Goal: Task Accomplishment & Management: Use online tool/utility

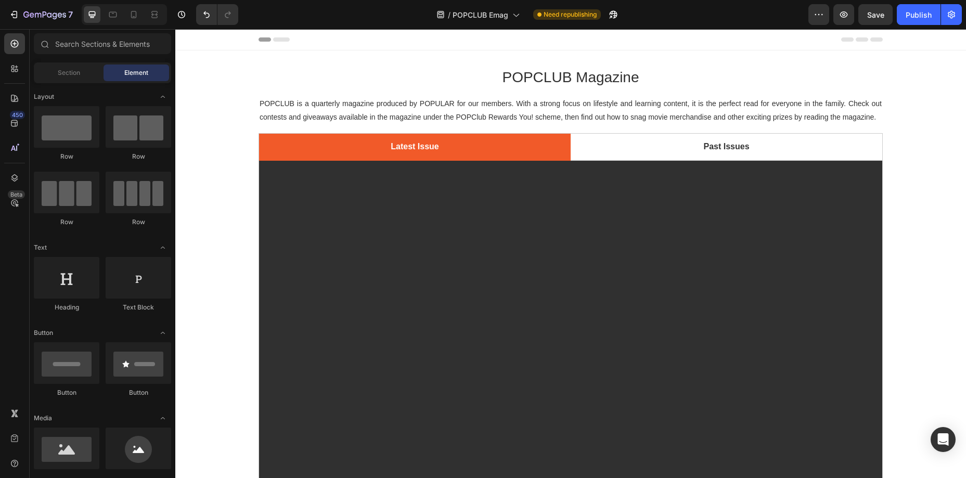
scroll to position [195, 0]
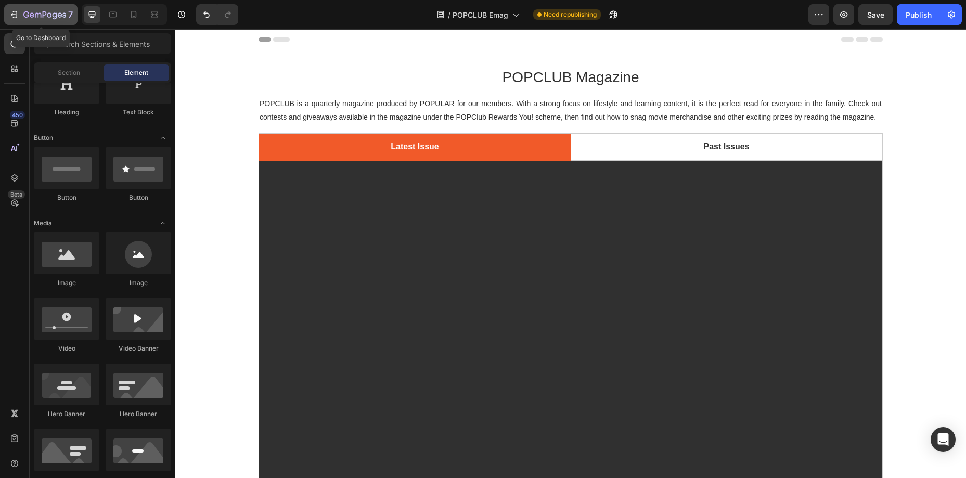
click at [45, 17] on icon "button" at bounding box center [44, 15] width 43 height 9
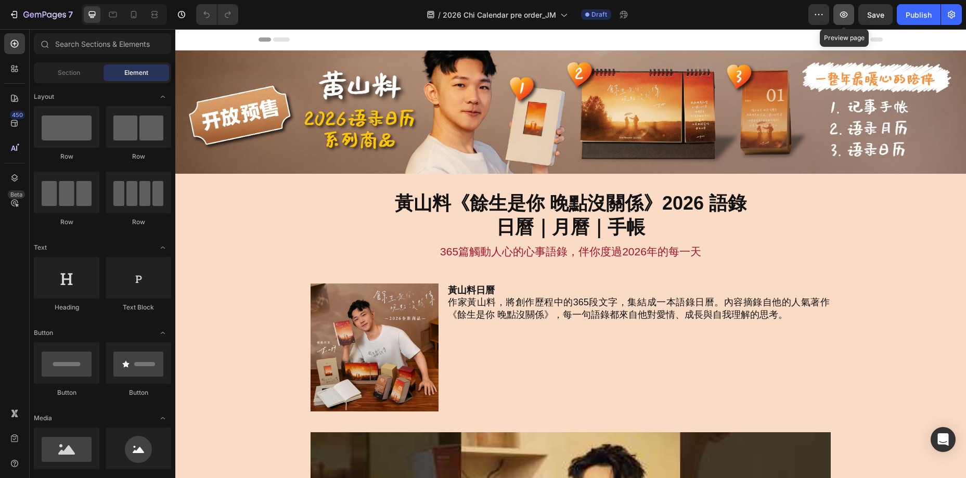
click at [841, 16] on icon "button" at bounding box center [844, 14] width 8 height 6
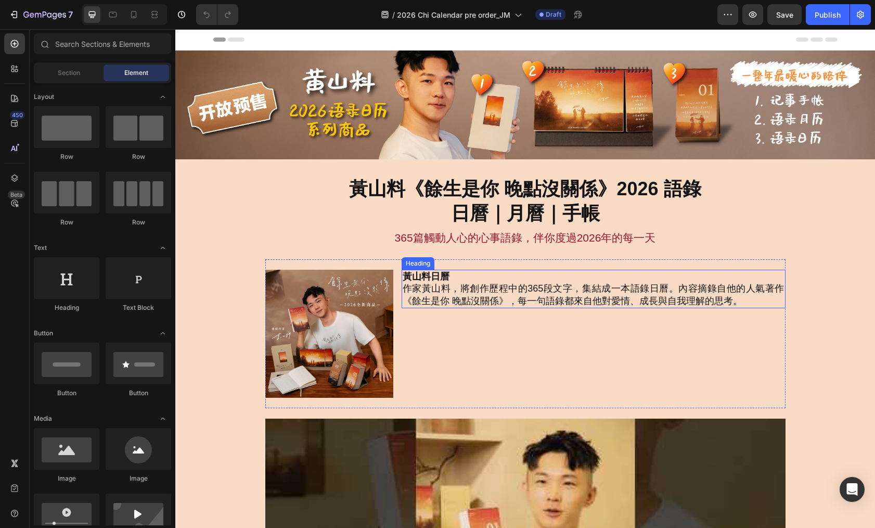
scroll to position [1, 0]
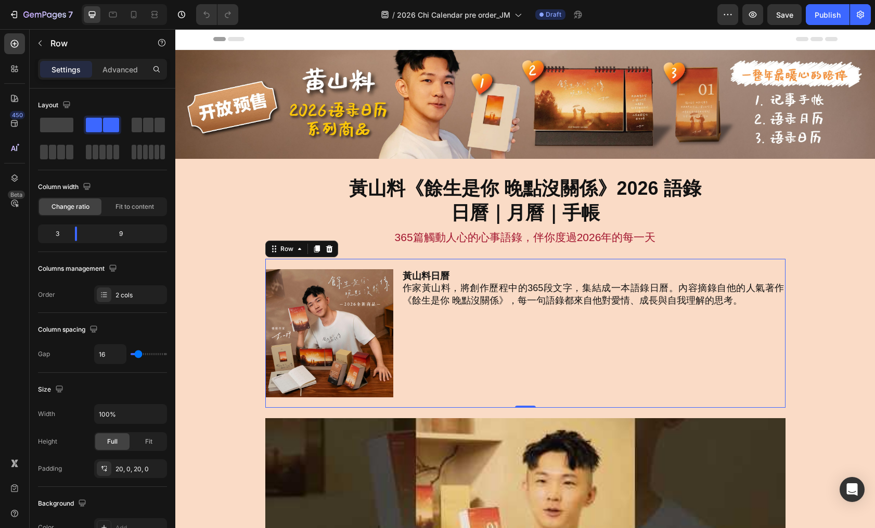
click at [542, 265] on div "Image 黃山料日曆 作家黃山料，將創作歷程中的365段文字，集結成一本語錄日曆。內容摘錄自他的人氣著作《餘生是你 晚點沒關係》，每一句語錄都來自他對愛情、…" at bounding box center [525, 333] width 520 height 149
click at [105, 16] on div at bounding box center [113, 14] width 17 height 17
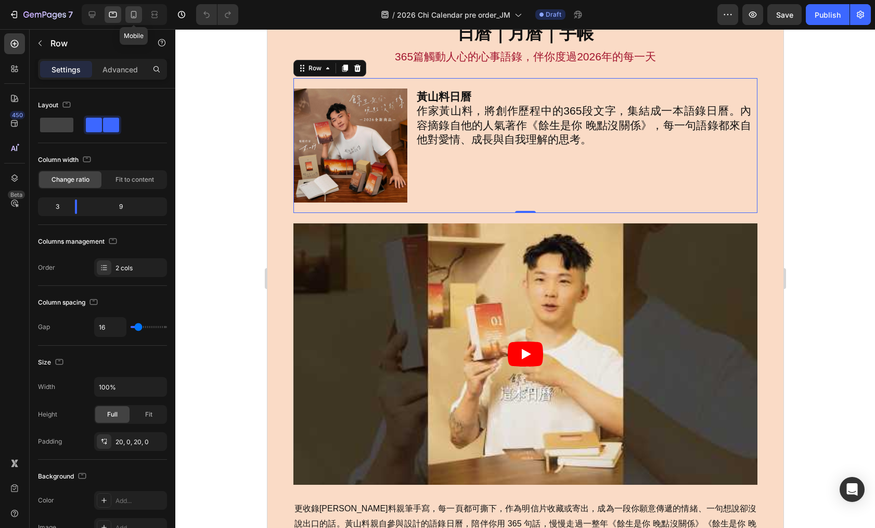
click at [129, 16] on icon at bounding box center [134, 14] width 10 height 10
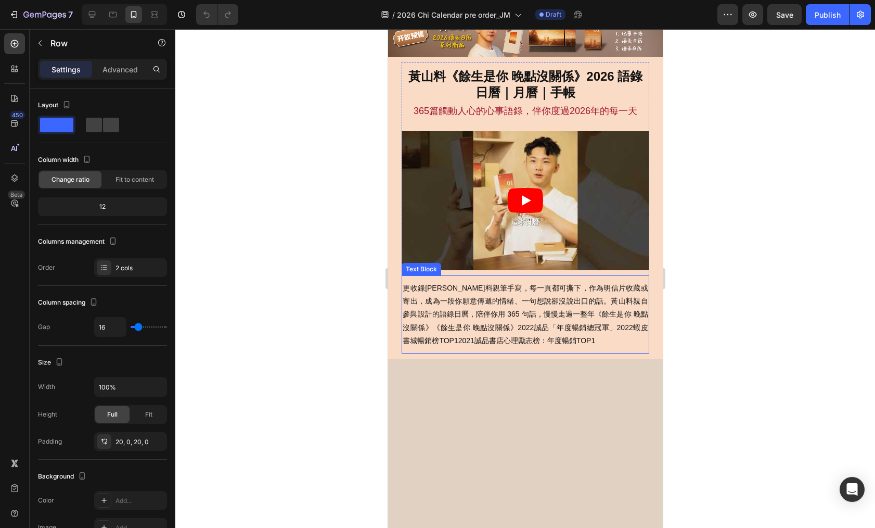
scroll to position [43, 0]
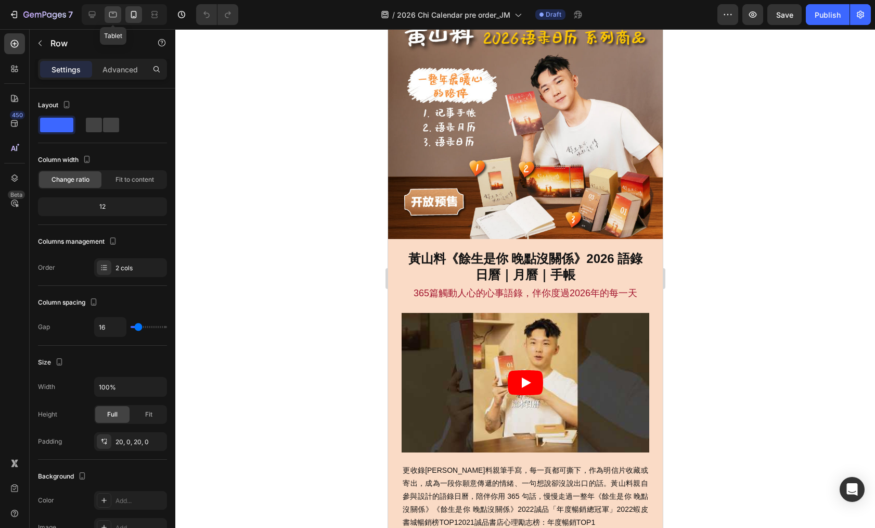
click at [110, 16] on icon at bounding box center [113, 14] width 10 height 10
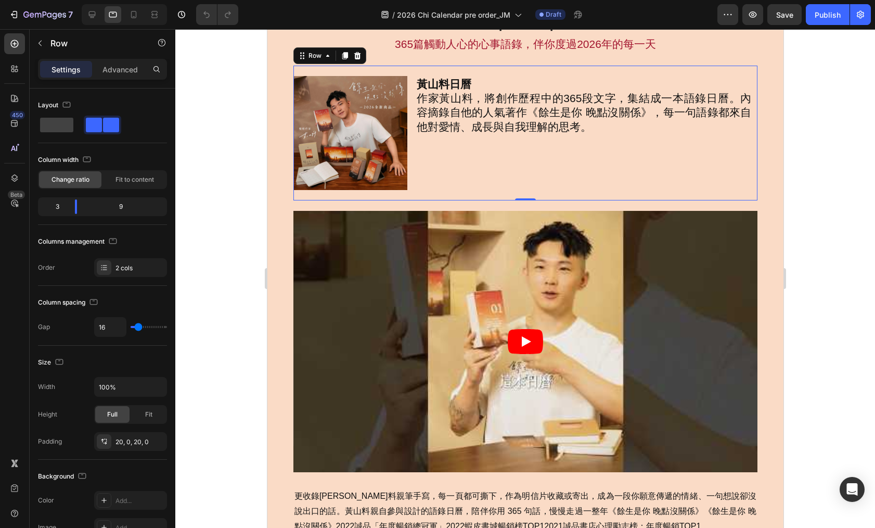
click at [535, 70] on div "Image 黃山料日曆 作家黃山料，將創作歷程中的365段文字，集結成一本語錄日曆。內容摘錄自他的人氣著作《餘生是你 晚點沒關係》，每一句語錄都來自他對愛情、…" at bounding box center [525, 133] width 465 height 135
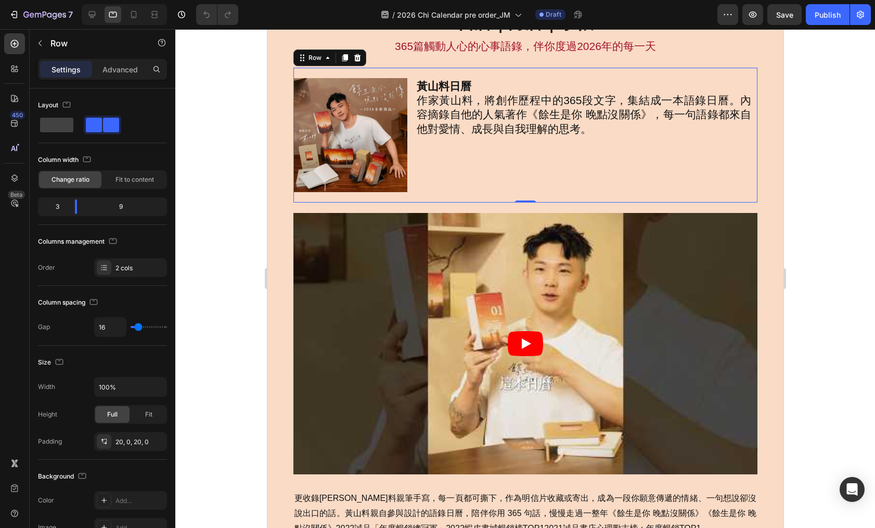
click at [111, 78] on div "Settings Advanced" at bounding box center [102, 69] width 129 height 21
click at [117, 73] on p "Advanced" at bounding box center [120, 69] width 35 height 11
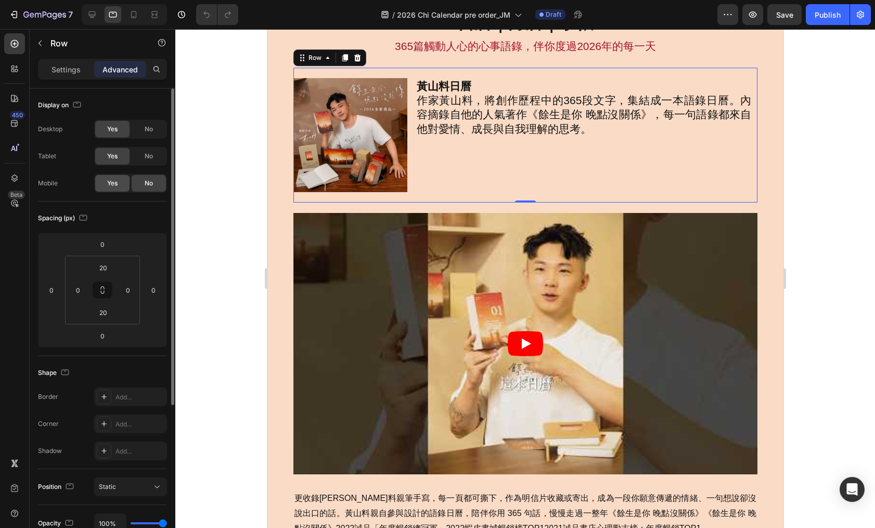
click at [117, 181] on span "Yes" at bounding box center [112, 182] width 10 height 9
click at [66, 64] on p "Settings" at bounding box center [66, 69] width 29 height 11
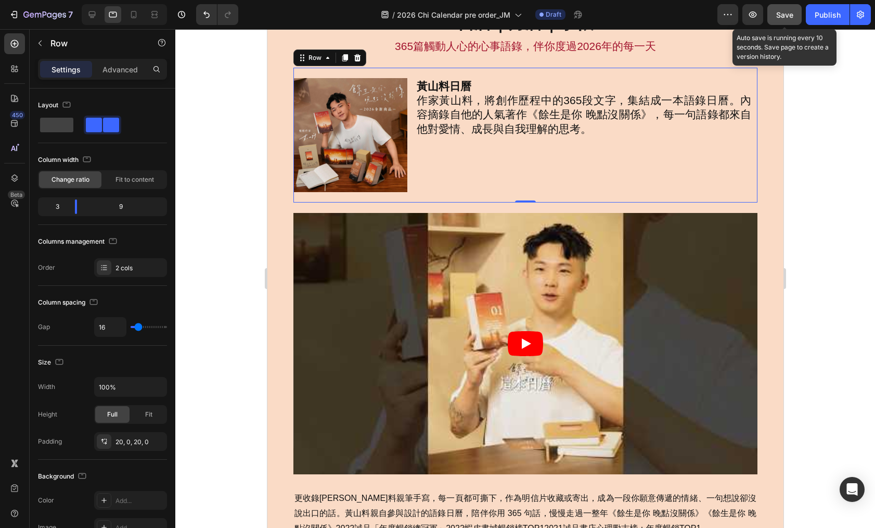
click at [791, 20] on button "Save" at bounding box center [785, 14] width 34 height 21
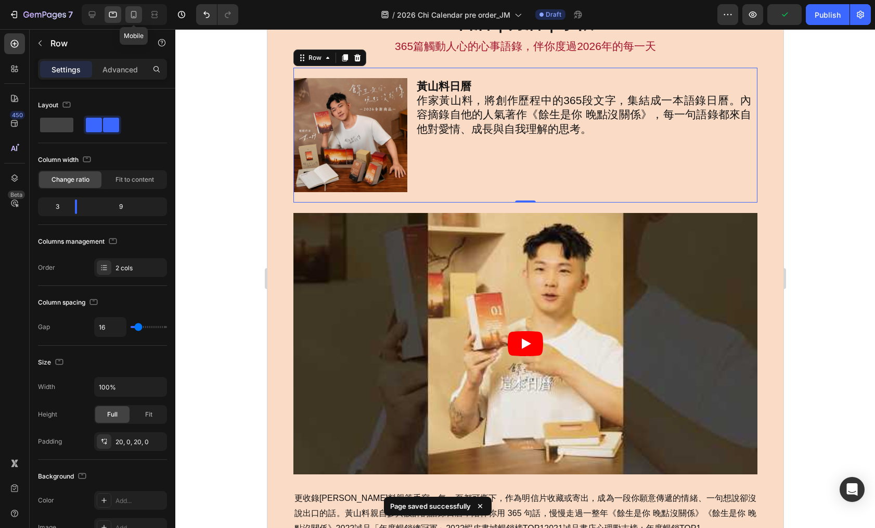
click at [138, 18] on icon at bounding box center [134, 14] width 10 height 10
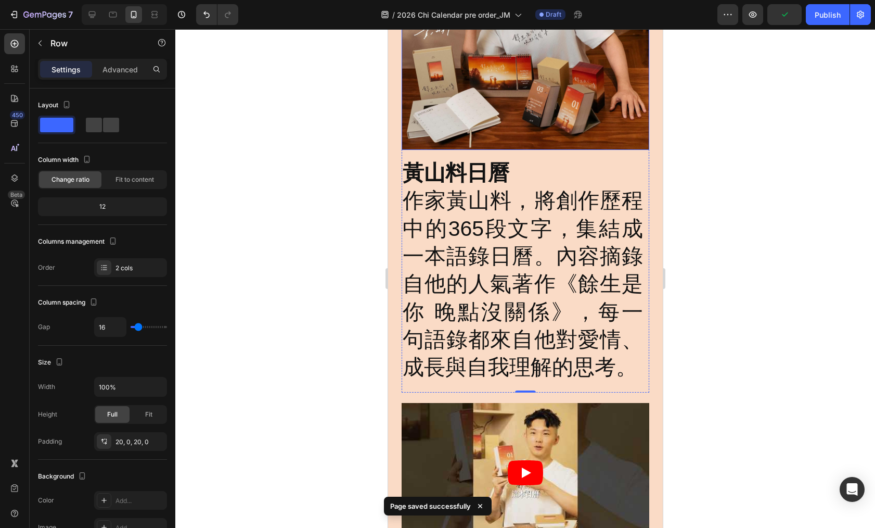
scroll to position [330, 0]
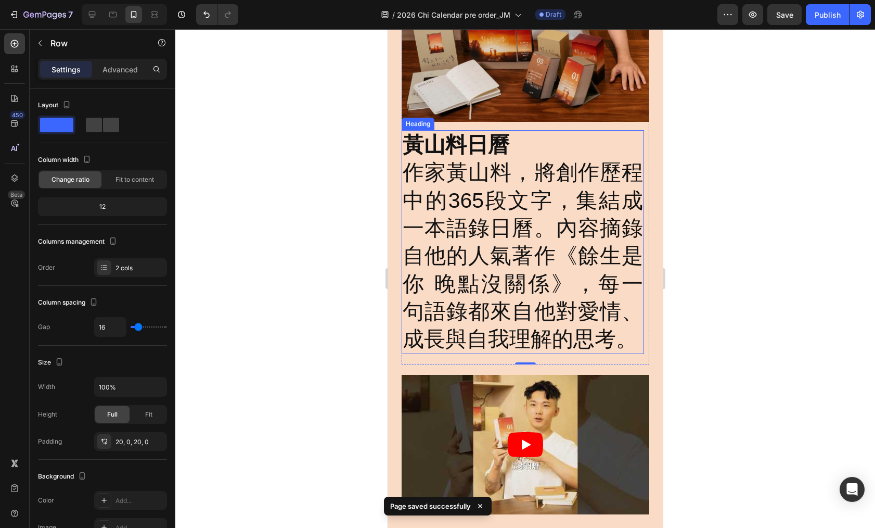
click at [509, 234] on h2 "黃山料日曆 作家黃山料，將創作歷程中的365段文字，集結成一本語錄日曆。內容摘錄自他的人氣著作《餘生是你 晚點沒關係》，每一句語錄都來自他對愛情、成長與自我理…" at bounding box center [522, 242] width 242 height 224
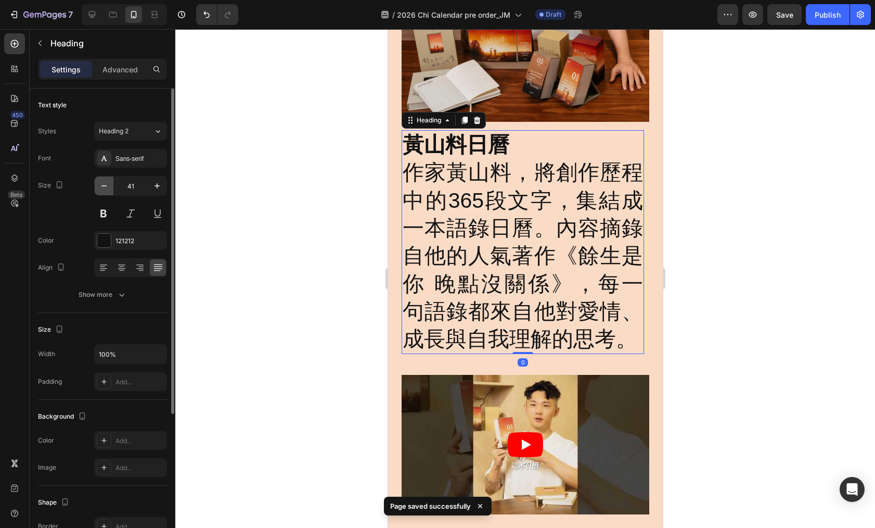
click at [107, 186] on icon "button" at bounding box center [104, 186] width 10 height 10
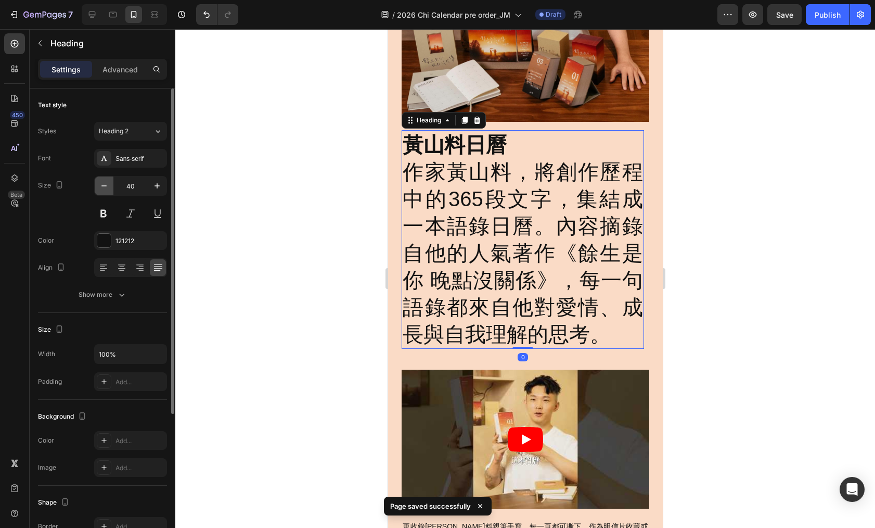
click at [107, 186] on icon "button" at bounding box center [104, 186] width 10 height 10
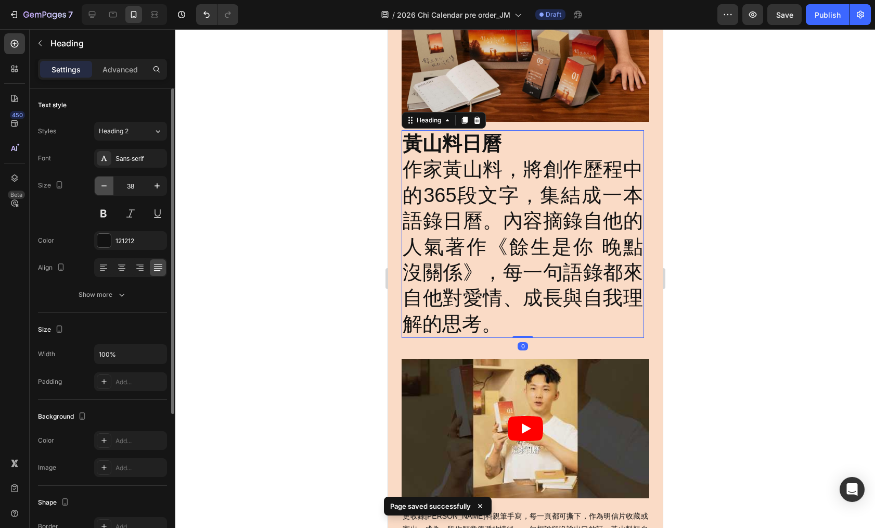
click at [107, 186] on icon "button" at bounding box center [104, 186] width 10 height 10
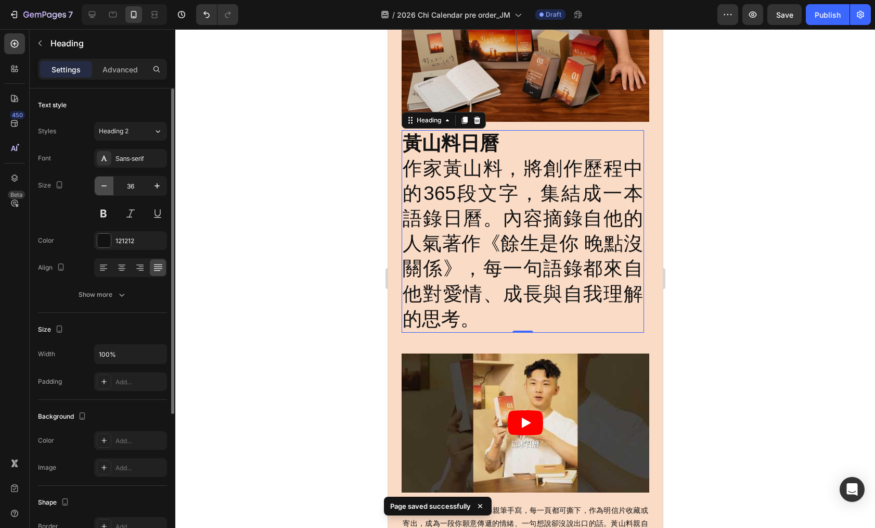
click at [107, 186] on icon "button" at bounding box center [104, 186] width 10 height 10
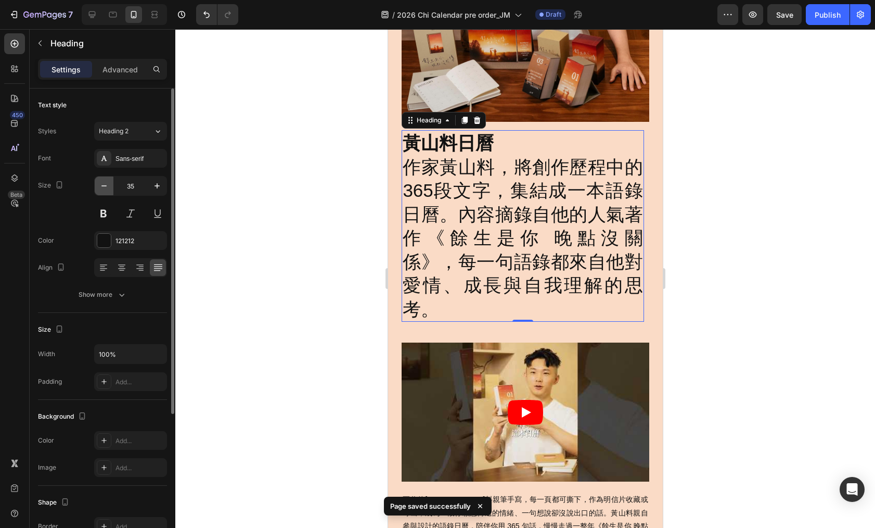
click at [107, 186] on icon "button" at bounding box center [104, 186] width 10 height 10
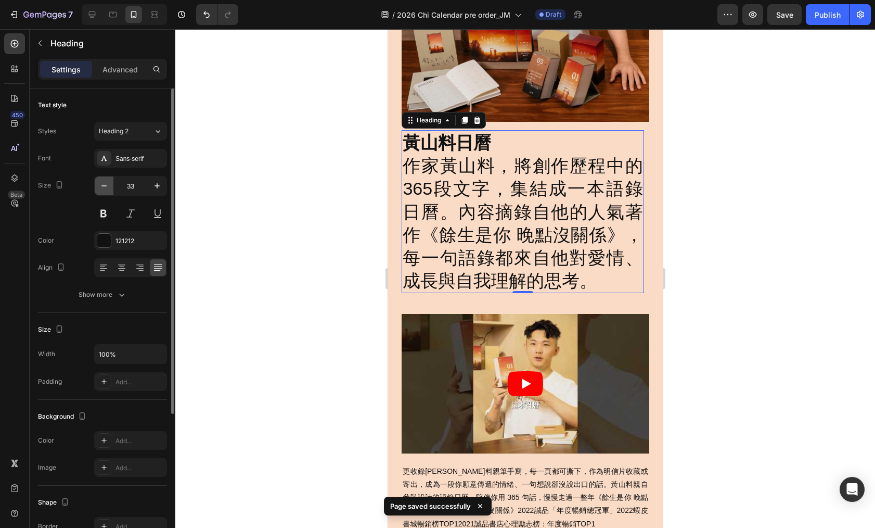
click at [107, 186] on icon "button" at bounding box center [104, 186] width 10 height 10
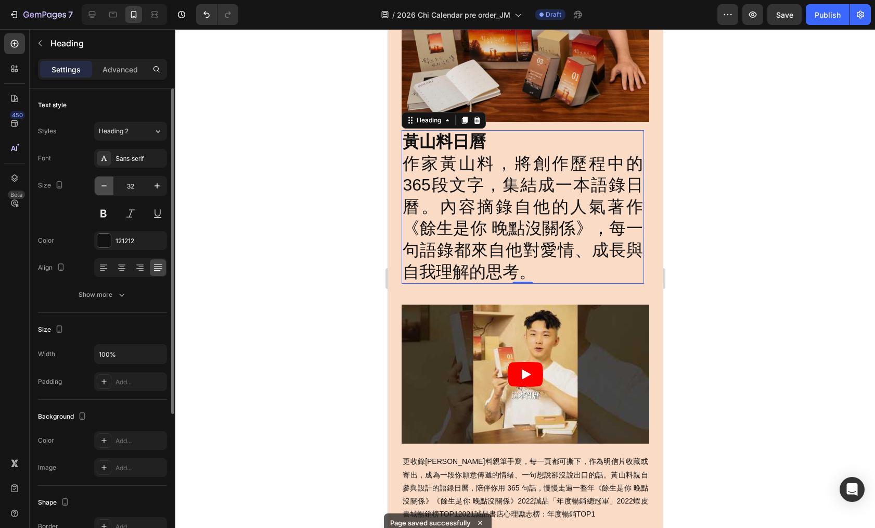
click at [107, 186] on icon "button" at bounding box center [104, 186] width 10 height 10
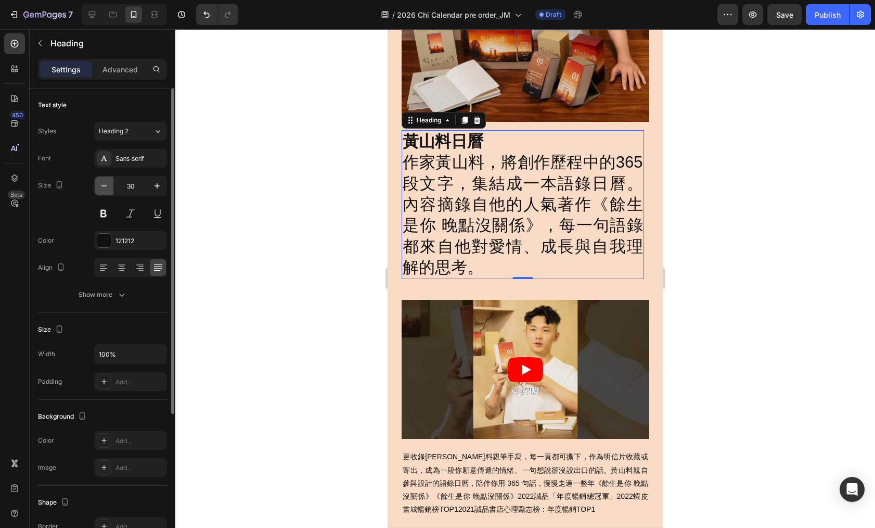
click at [107, 186] on icon "button" at bounding box center [104, 186] width 10 height 10
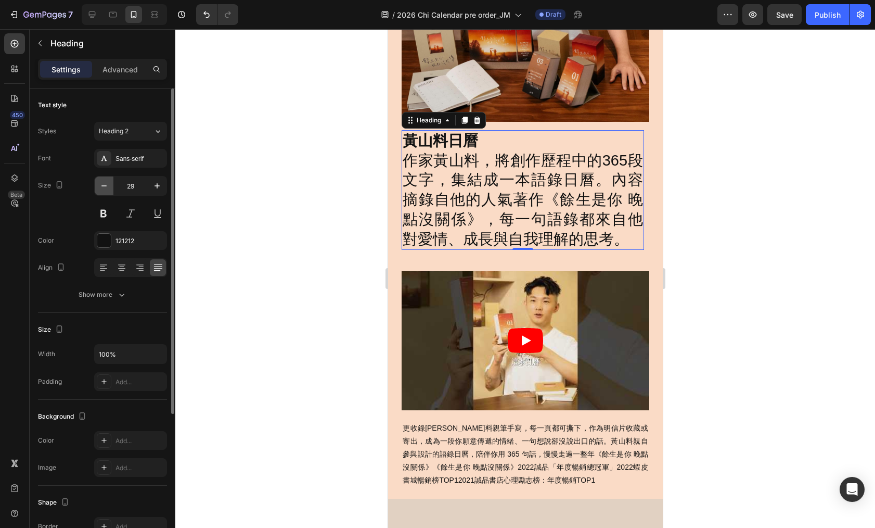
click at [107, 186] on icon "button" at bounding box center [104, 186] width 10 height 10
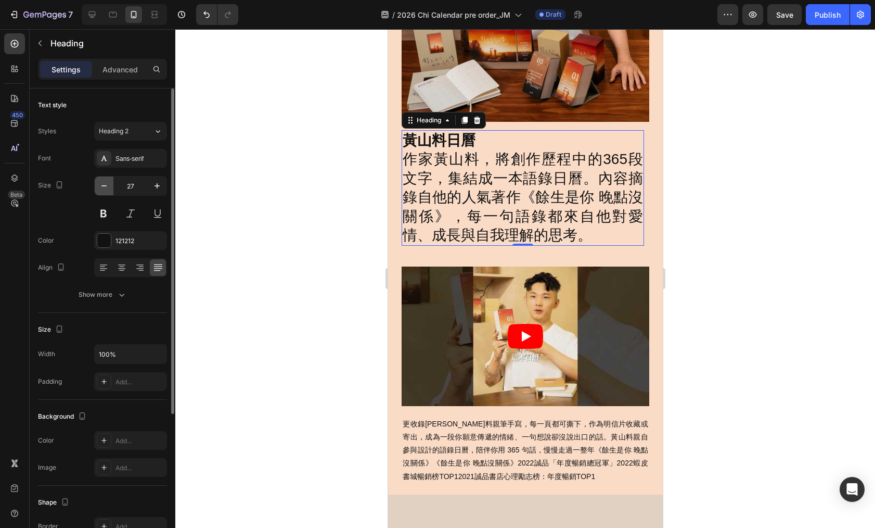
click at [107, 186] on icon "button" at bounding box center [104, 186] width 10 height 10
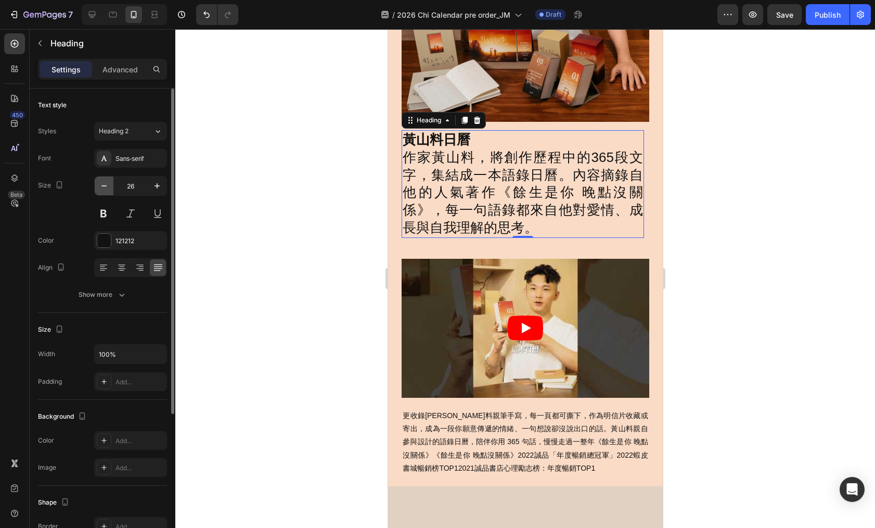
click at [107, 186] on icon "button" at bounding box center [104, 186] width 10 height 10
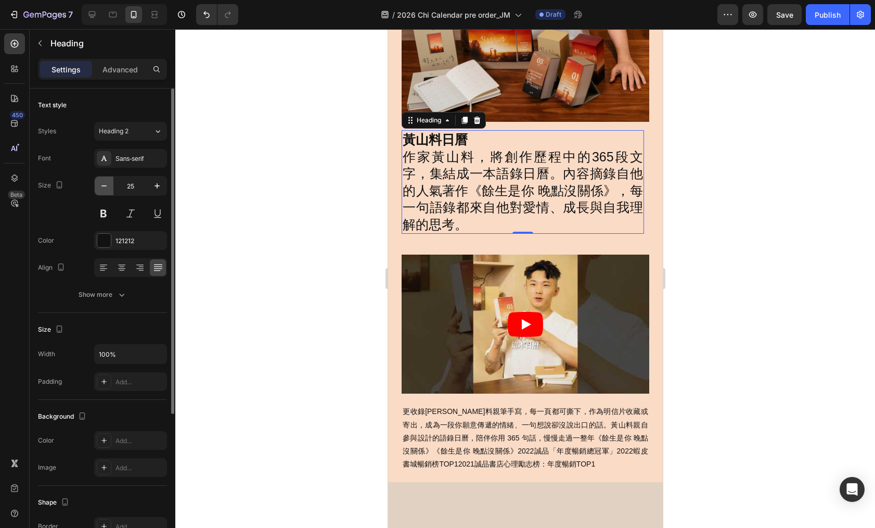
click at [107, 186] on icon "button" at bounding box center [104, 186] width 10 height 10
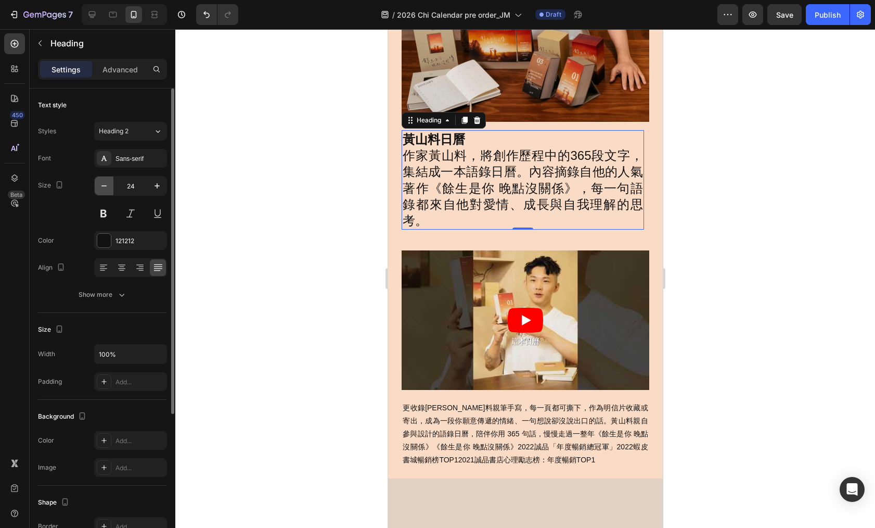
click at [107, 186] on icon "button" at bounding box center [104, 186] width 10 height 10
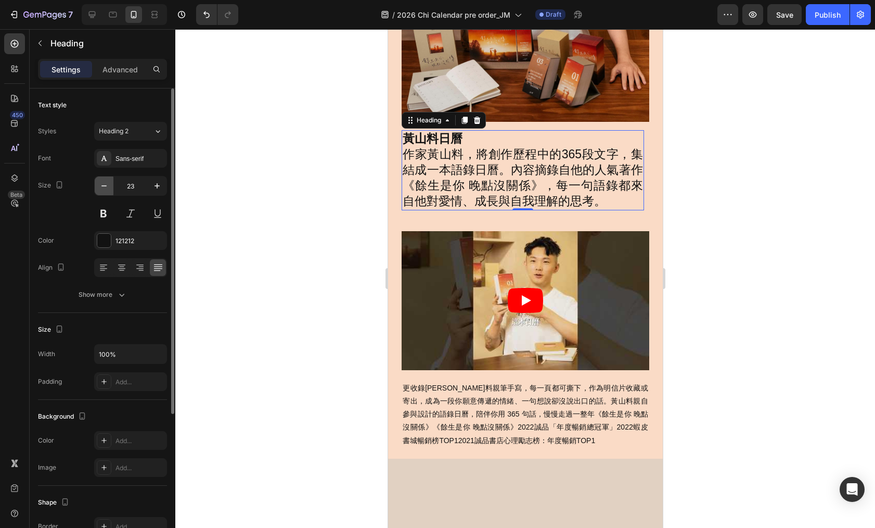
click at [107, 186] on icon "button" at bounding box center [104, 186] width 10 height 10
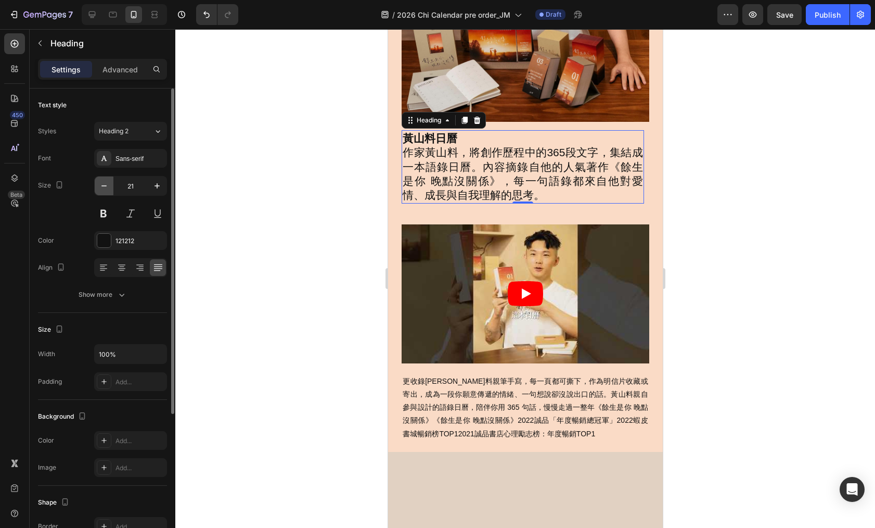
click at [107, 186] on icon "button" at bounding box center [104, 186] width 10 height 10
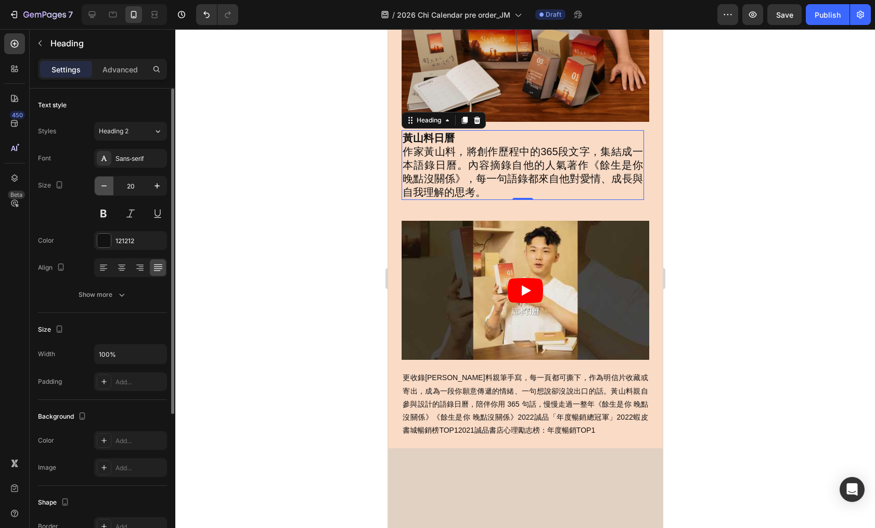
click at [107, 186] on icon "button" at bounding box center [104, 186] width 10 height 10
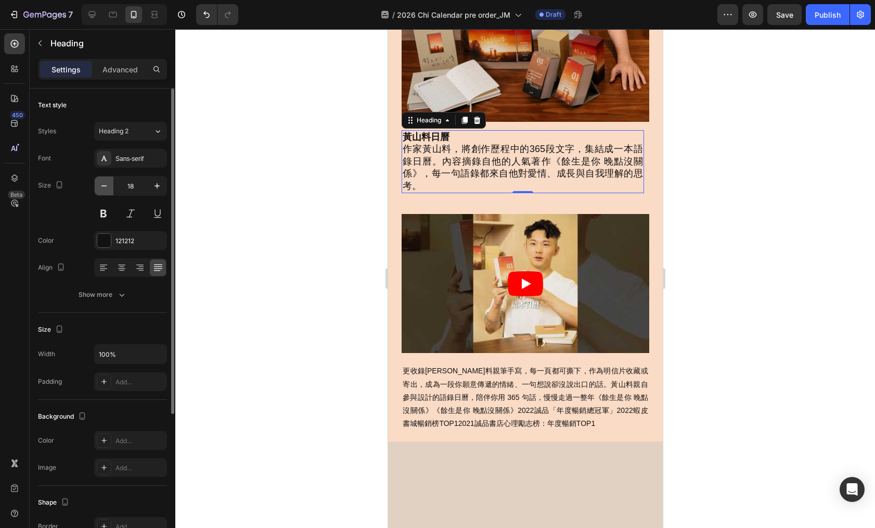
click at [107, 186] on icon "button" at bounding box center [104, 186] width 10 height 10
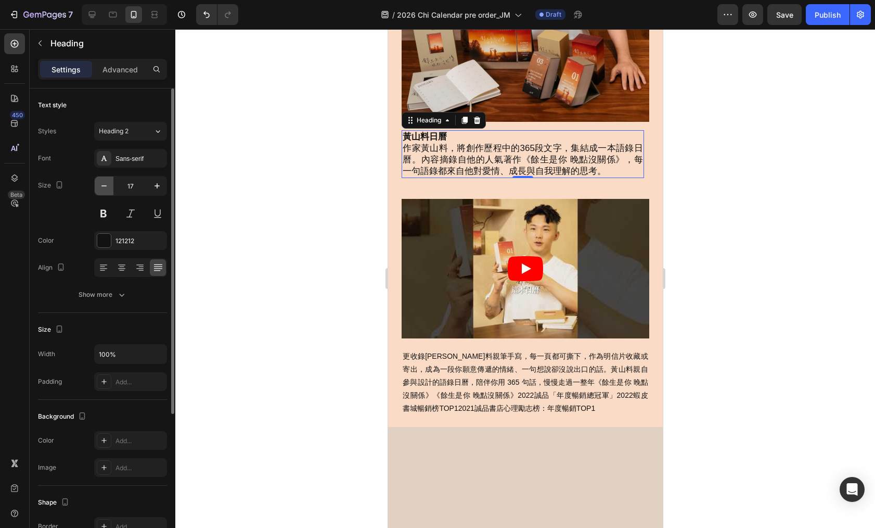
click at [107, 186] on icon "button" at bounding box center [104, 186] width 10 height 10
type input "16"
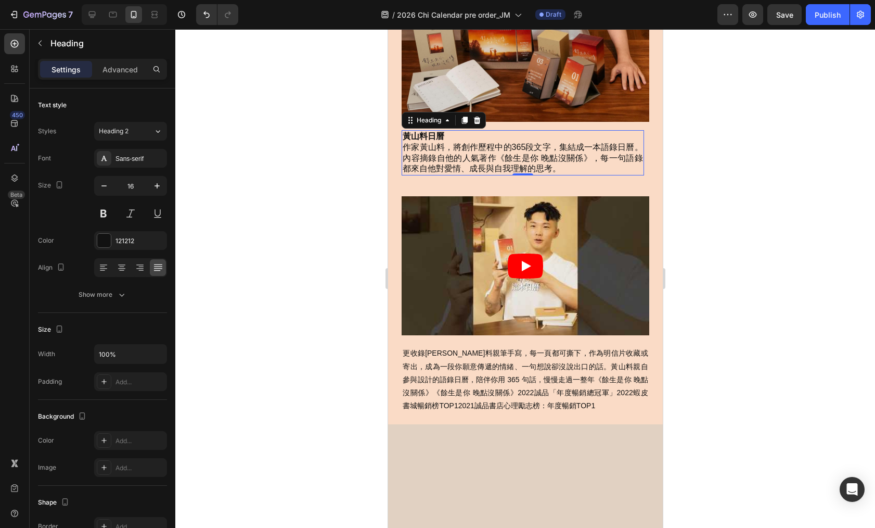
drag, startPoint x: 685, startPoint y: 319, endPoint x: 262, endPoint y: 275, distance: 425.8
click at [685, 319] on div at bounding box center [525, 278] width 700 height 499
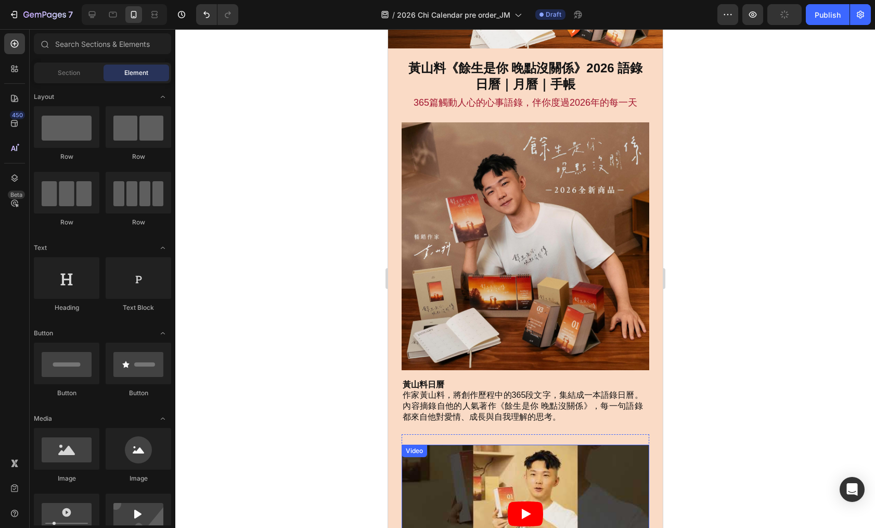
scroll to position [234, 0]
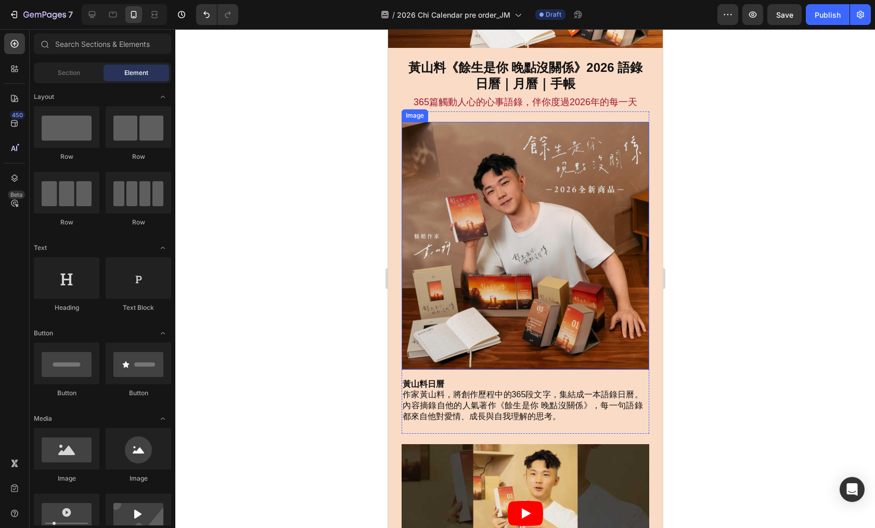
click at [556, 271] on img at bounding box center [524, 245] width 247 height 247
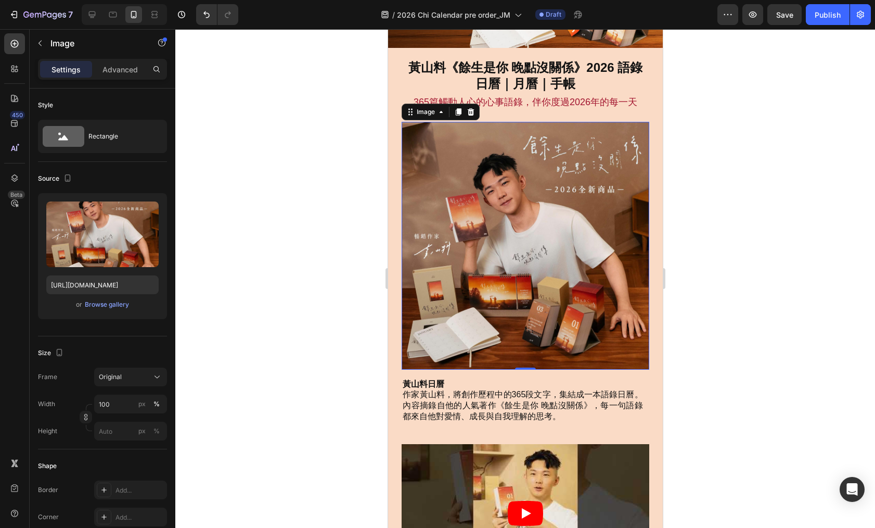
click at [576, 249] on img at bounding box center [524, 245] width 247 height 247
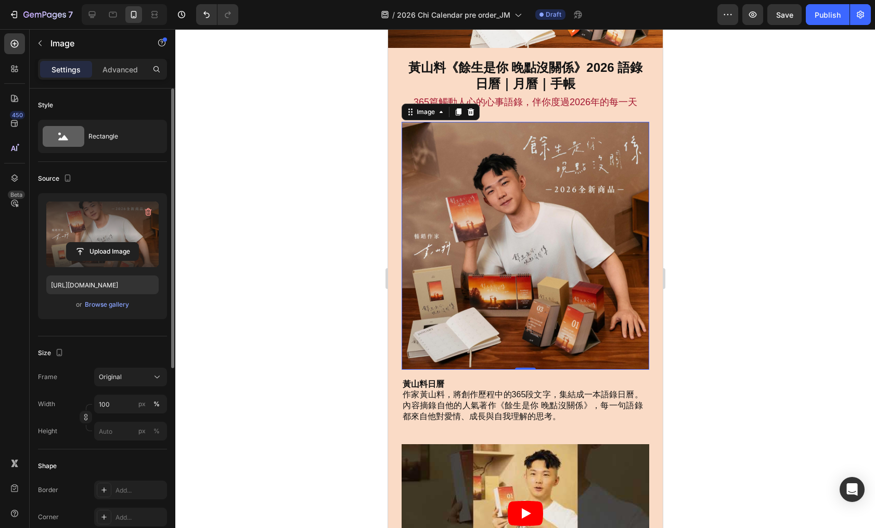
click at [117, 231] on label at bounding box center [102, 234] width 112 height 66
click at [117, 242] on input "file" at bounding box center [103, 251] width 72 height 18
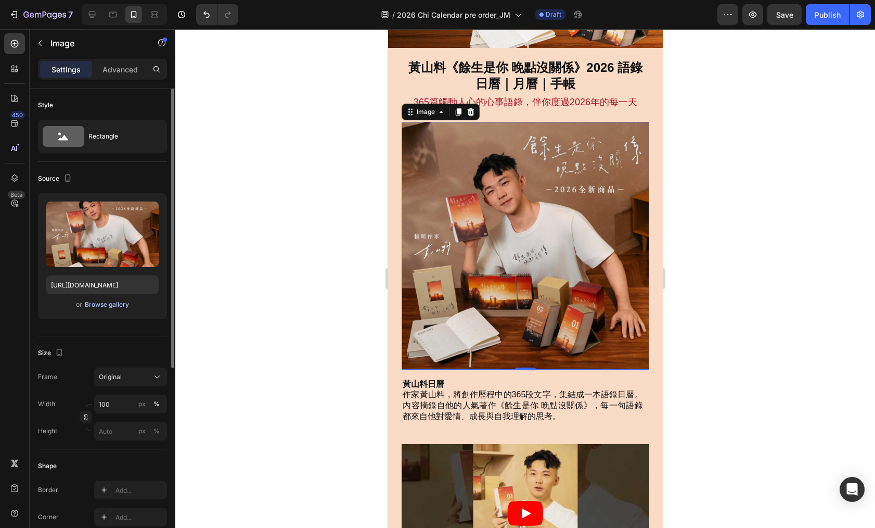
click at [124, 305] on div "Browse gallery" at bounding box center [107, 304] width 44 height 9
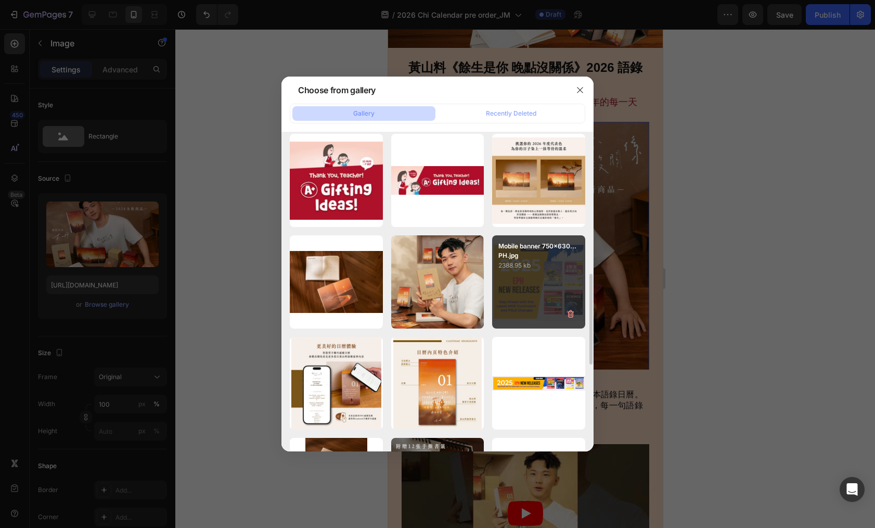
scroll to position [517, 0]
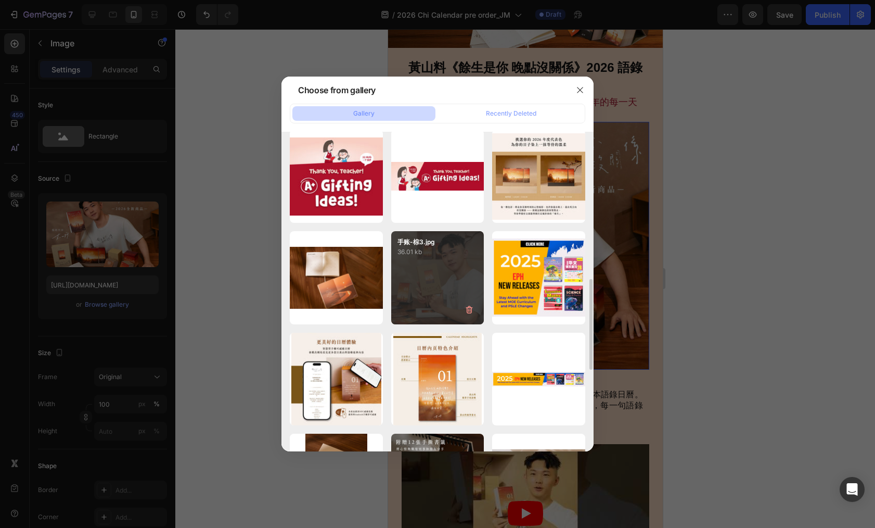
click at [431, 279] on div "手账-棕3.jpg 36.01 kb" at bounding box center [437, 277] width 93 height 93
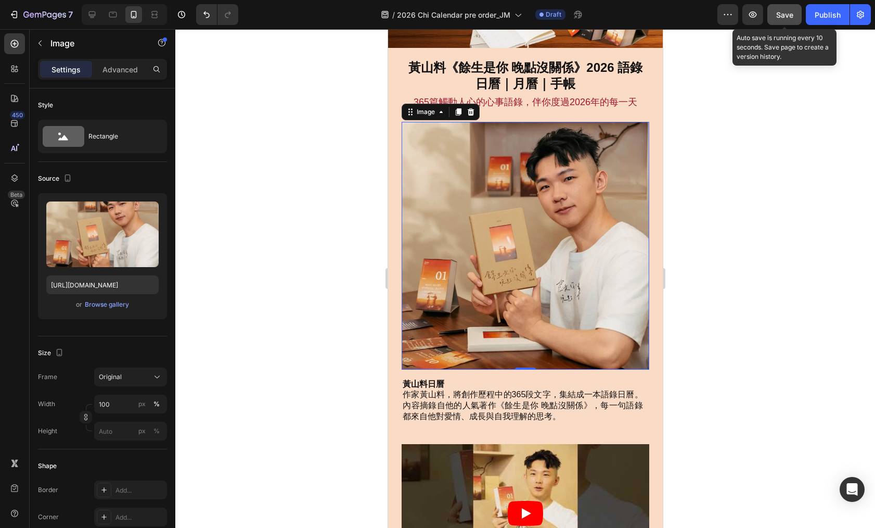
click at [786, 20] on button "Save" at bounding box center [785, 14] width 34 height 21
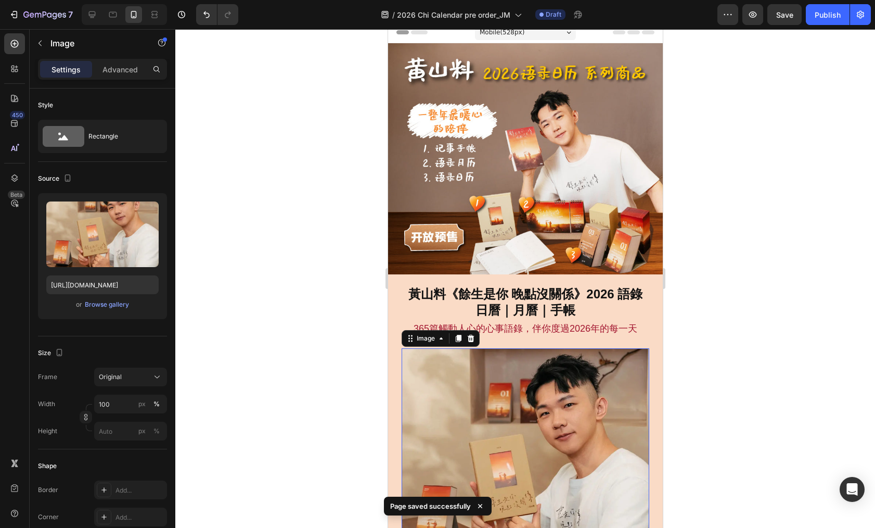
scroll to position [0, 0]
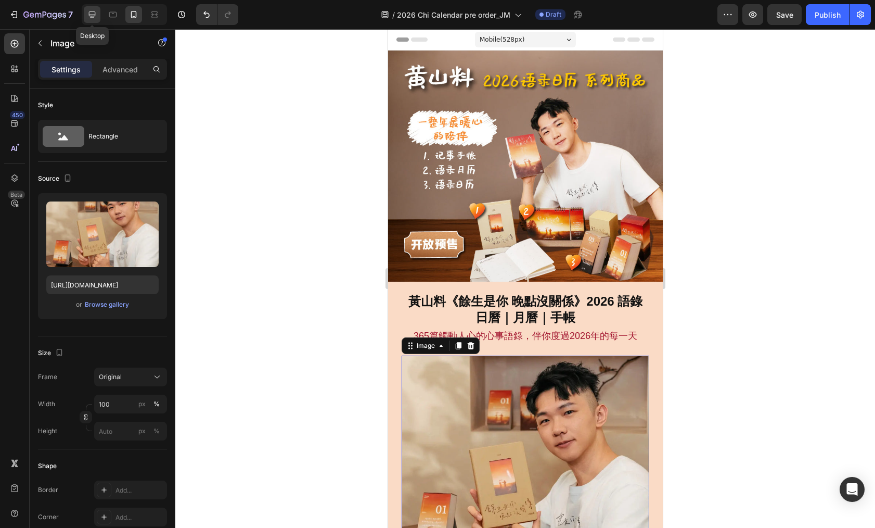
click at [96, 20] on div at bounding box center [92, 14] width 17 height 17
type input "https://cdn.shopify.com/s/files/1/0574/5662/3823/files/gempages_524603827551208…"
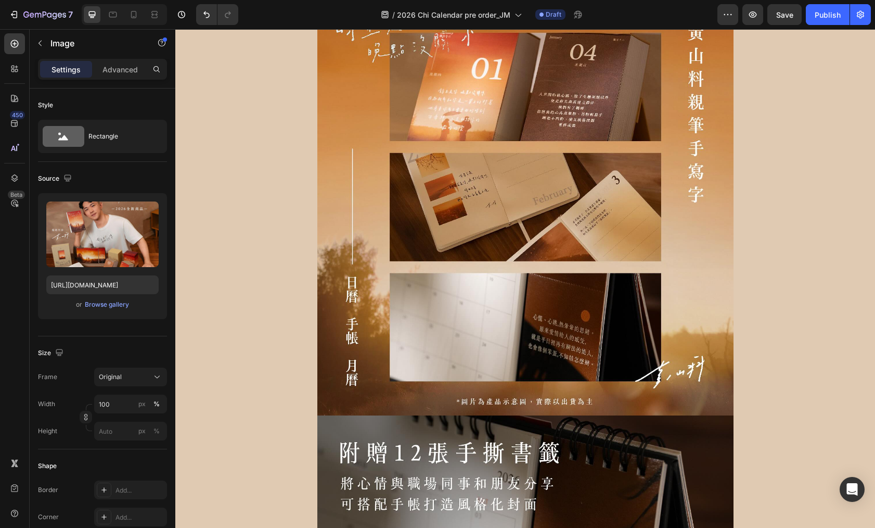
scroll to position [2675, 0]
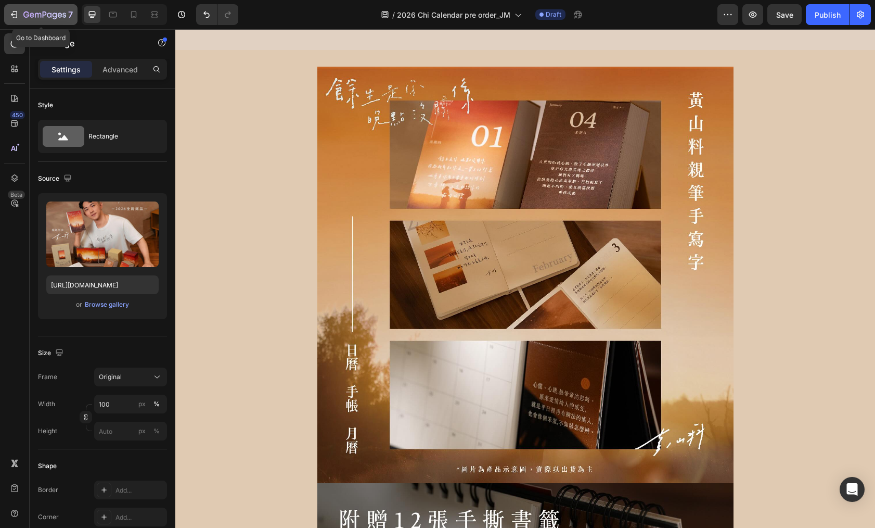
click at [47, 15] on icon "button" at bounding box center [49, 14] width 5 height 5
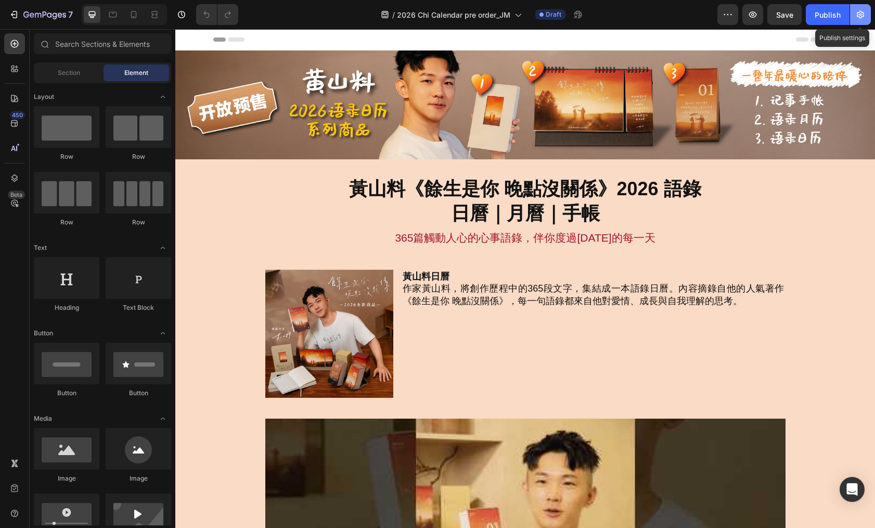
click at [855, 16] on icon "button" at bounding box center [860, 14] width 10 height 10
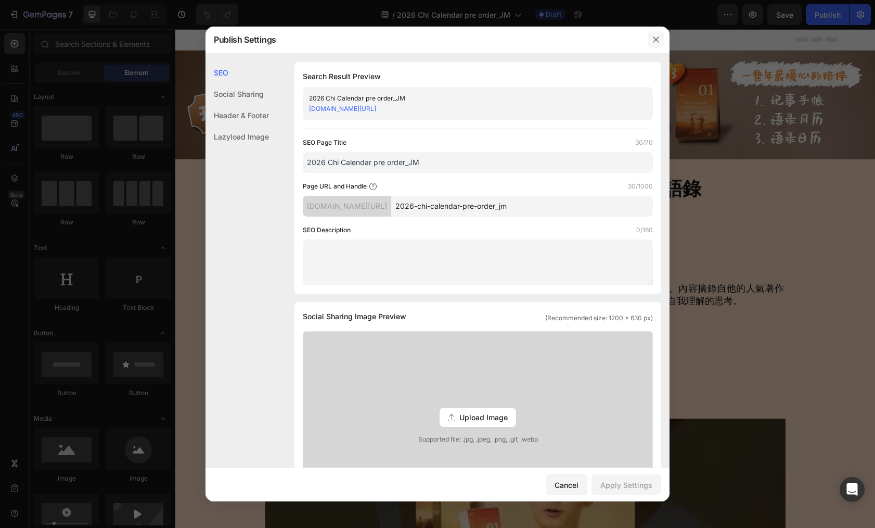
click at [656, 41] on icon "button" at bounding box center [656, 39] width 8 height 8
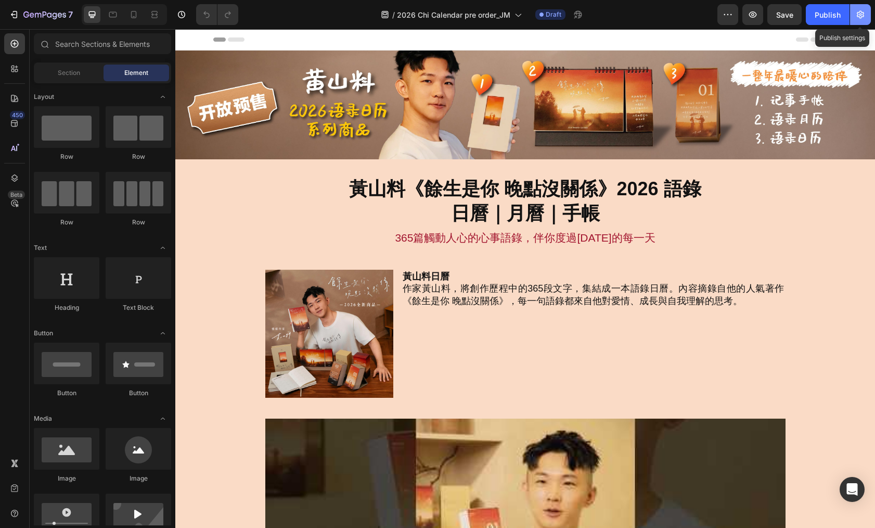
click at [857, 17] on icon "button" at bounding box center [860, 14] width 10 height 10
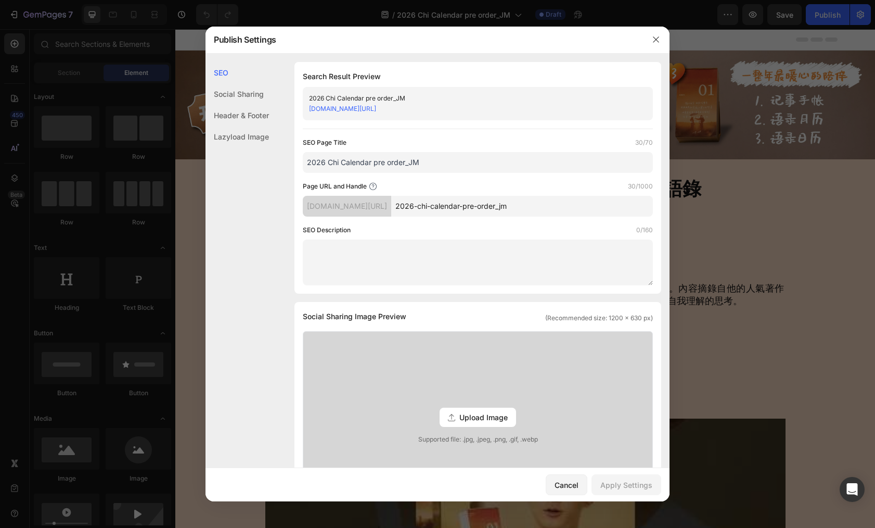
click at [600, 206] on input "2026-chi-calendar-pre-order_jm" at bounding box center [522, 206] width 262 height 21
paste input "黄山料2026日历"
type input "黄山料2026日历"
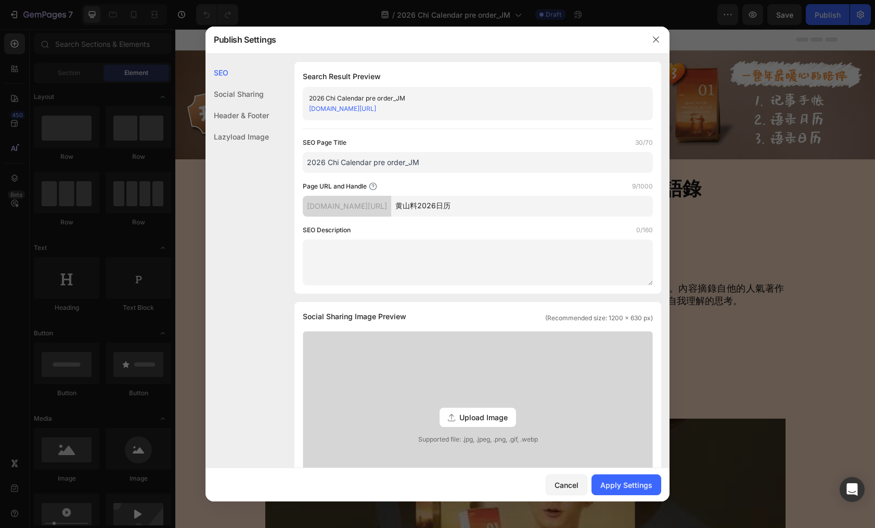
click at [472, 167] on input "2026 Chi Calendar pre order_JM" at bounding box center [478, 162] width 350 height 21
type input "2026 Chi Calendar pre order"
click at [644, 485] on div "Apply Settings" at bounding box center [626, 484] width 52 height 11
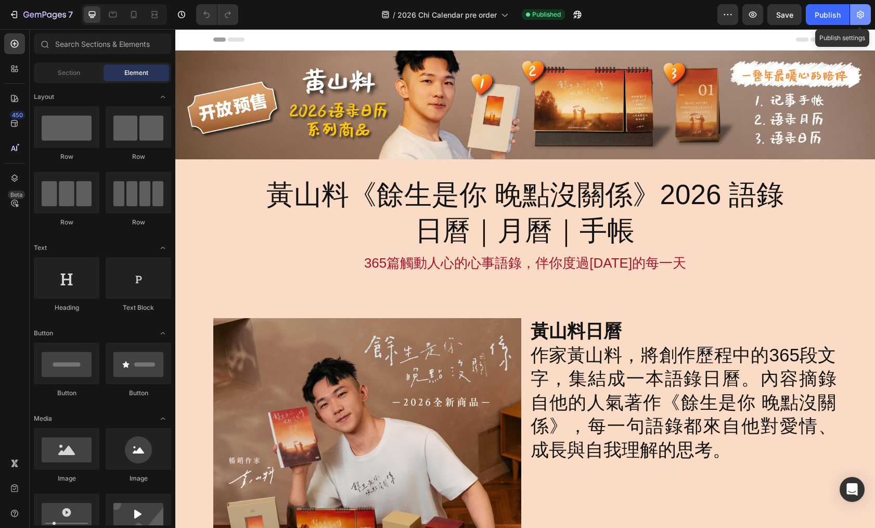
click at [860, 18] on icon "button" at bounding box center [860, 14] width 10 height 10
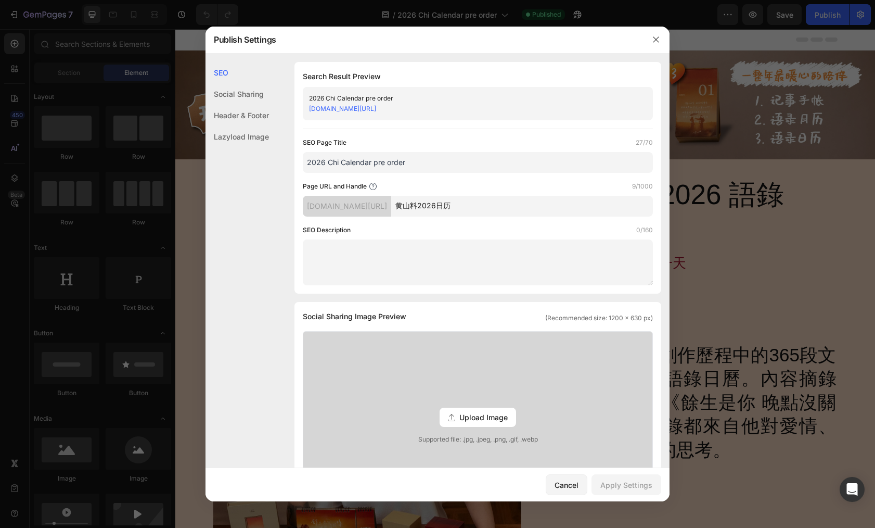
click at [526, 205] on input "黄山料2026日历" at bounding box center [522, 206] width 262 height 21
click at [535, 205] on input "黄山料2026日历" at bounding box center [522, 206] width 262 height 21
click at [546, 206] on input "黄山料2026日历" at bounding box center [522, 206] width 262 height 21
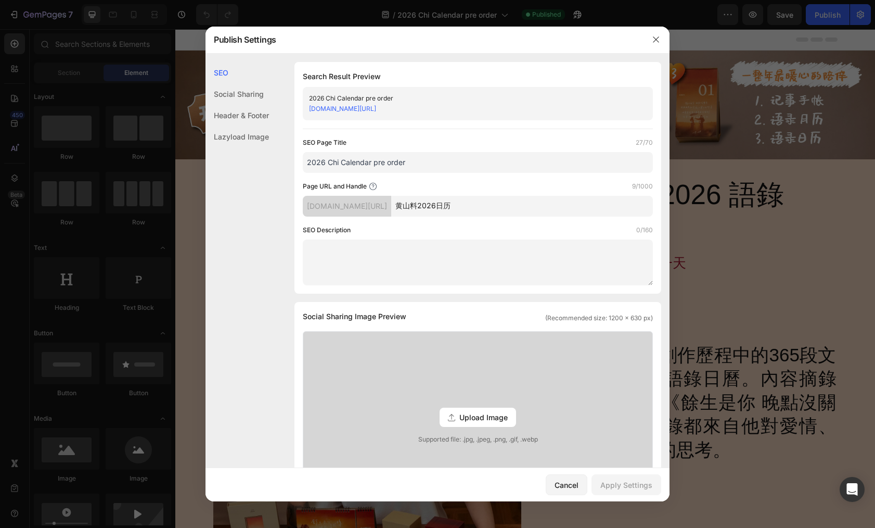
click at [543, 203] on input "黄山料2026日历" at bounding box center [522, 206] width 262 height 21
drag, startPoint x: 513, startPoint y: 205, endPoint x: 451, endPoint y: 206, distance: 61.4
click at [451, 206] on div "popular-online-sg.myshopify.com/pages/ 黄山料2026日历1" at bounding box center [478, 206] width 350 height 21
type input "黄山料2026日历1"
click at [643, 479] on div "Apply Settings" at bounding box center [626, 484] width 52 height 11
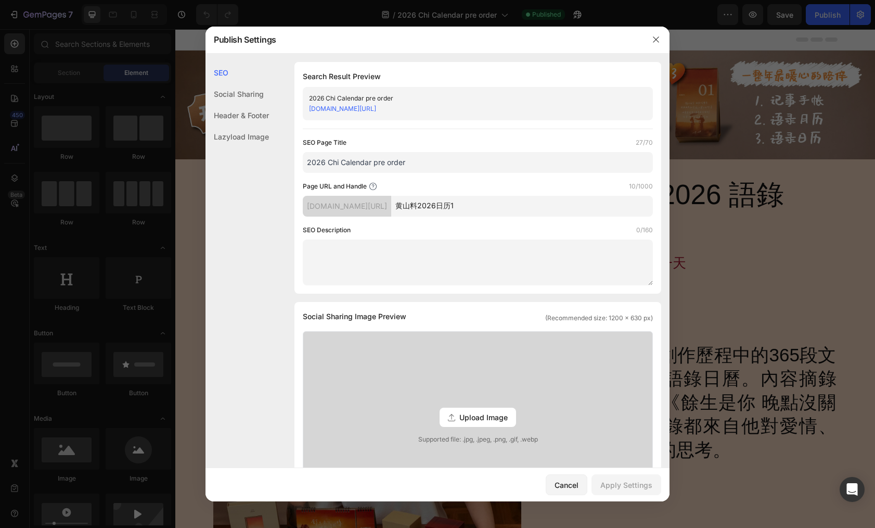
click at [471, 163] on input "2026 Chi Calendar pre order" at bounding box center [478, 162] width 350 height 21
type input "2026 Chi Calendar pre order-draft"
click at [642, 479] on div "Apply Settings" at bounding box center [626, 484] width 52 height 11
click at [654, 43] on icon "button" at bounding box center [656, 39] width 8 height 8
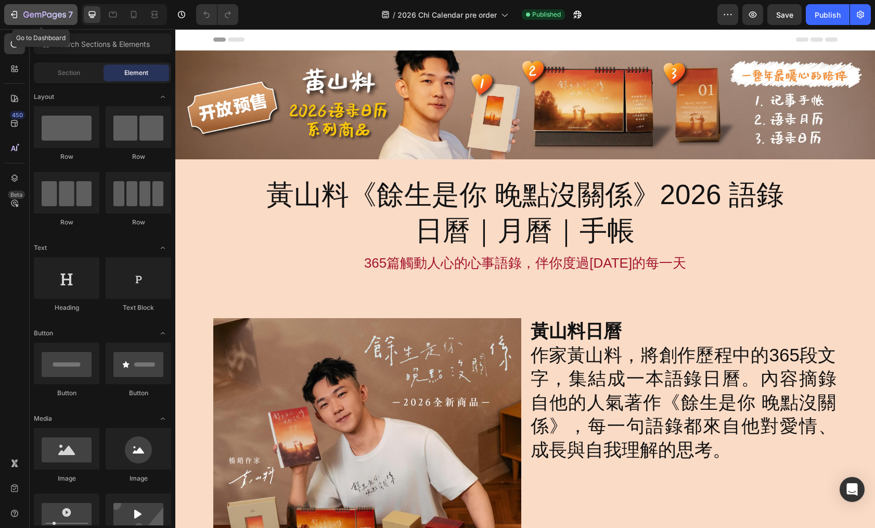
click at [41, 6] on button "7" at bounding box center [40, 14] width 73 height 21
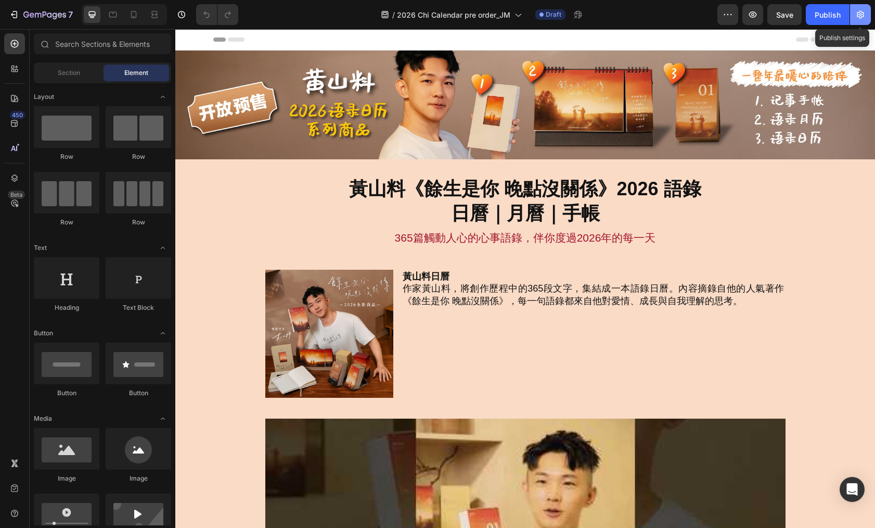
click at [864, 16] on icon "button" at bounding box center [860, 15] width 7 height 8
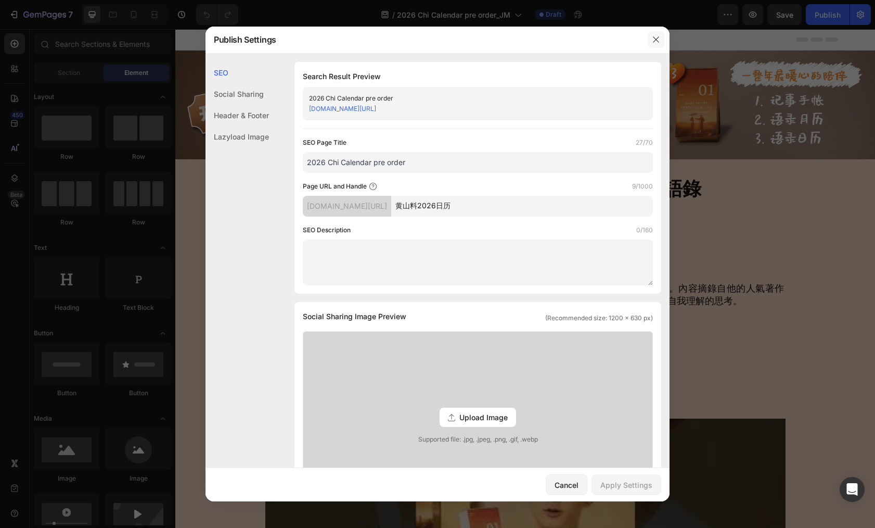
drag, startPoint x: 655, startPoint y: 41, endPoint x: 480, endPoint y: 12, distance: 177.7
click at [655, 41] on icon "button" at bounding box center [656, 39] width 6 height 6
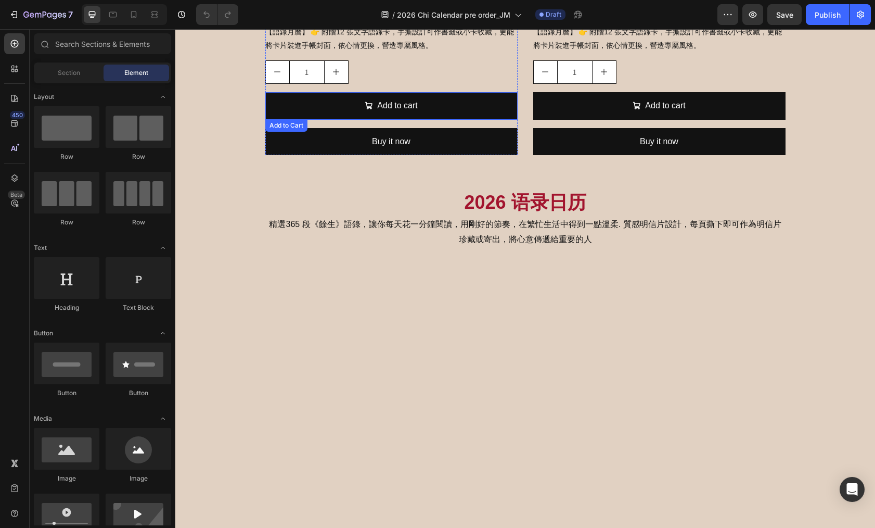
scroll to position [1220, 0]
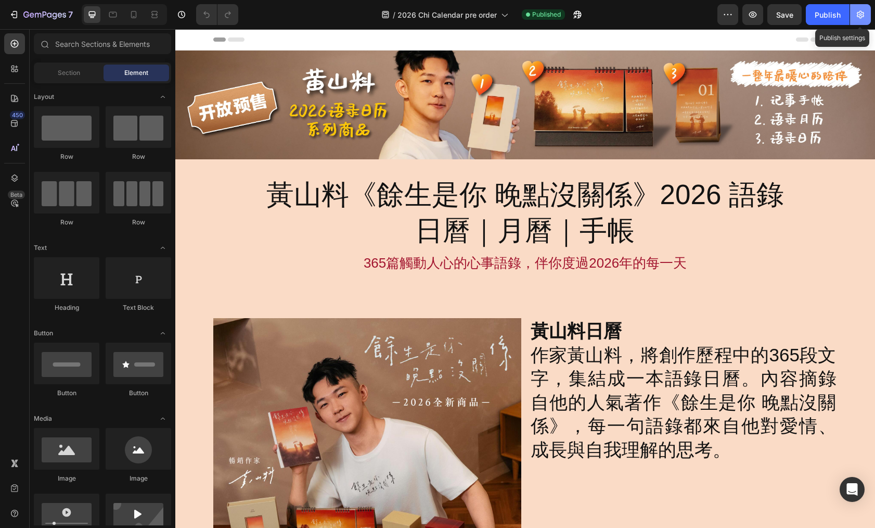
click at [858, 20] on button "button" at bounding box center [860, 14] width 21 height 21
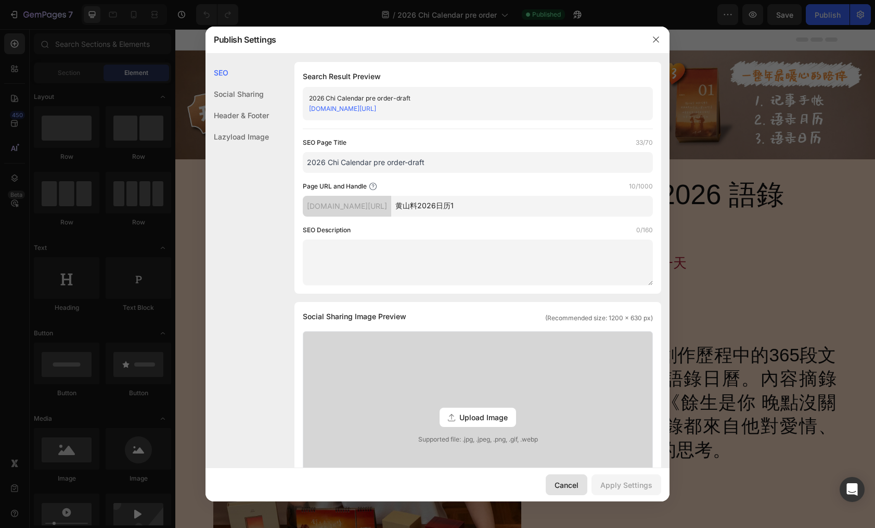
click at [568, 486] on div "Cancel" at bounding box center [567, 484] width 24 height 11
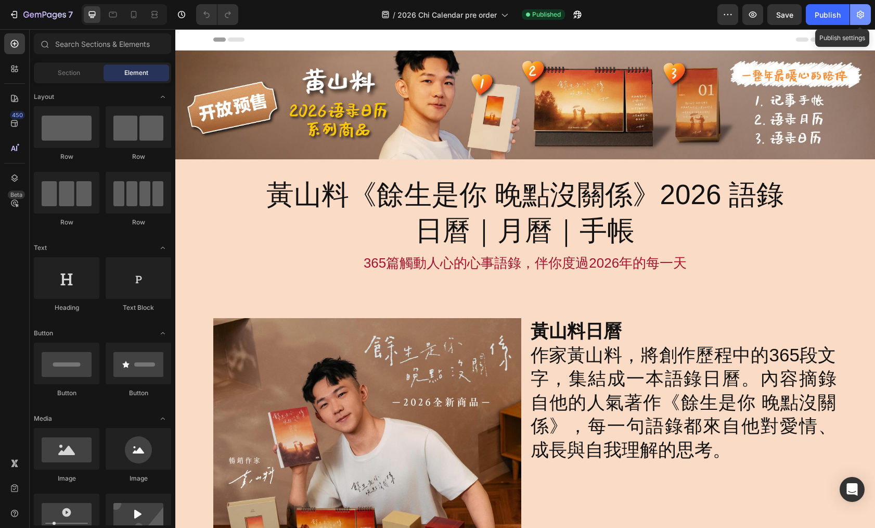
click at [865, 19] on icon "button" at bounding box center [860, 14] width 10 height 10
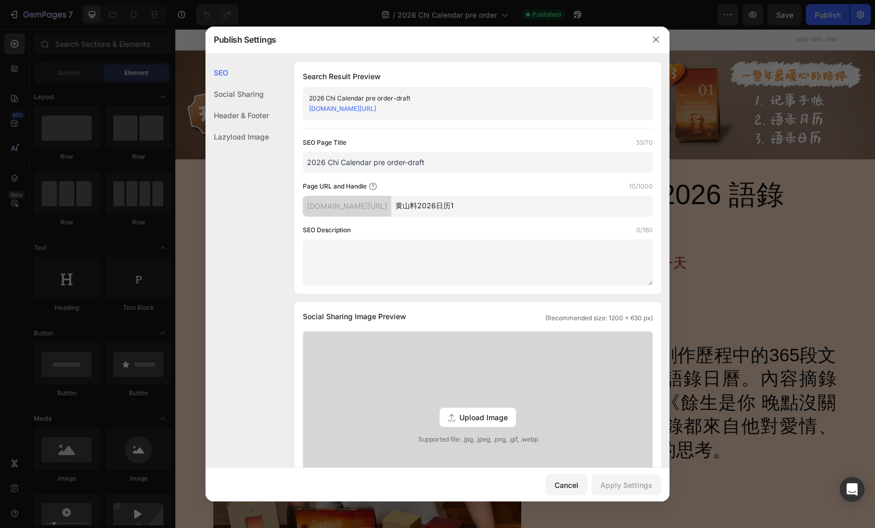
click at [472, 160] on input "2026 Chi Calendar pre order-draft" at bounding box center [478, 162] width 350 height 21
click at [661, 39] on button "button" at bounding box center [656, 39] width 17 height 17
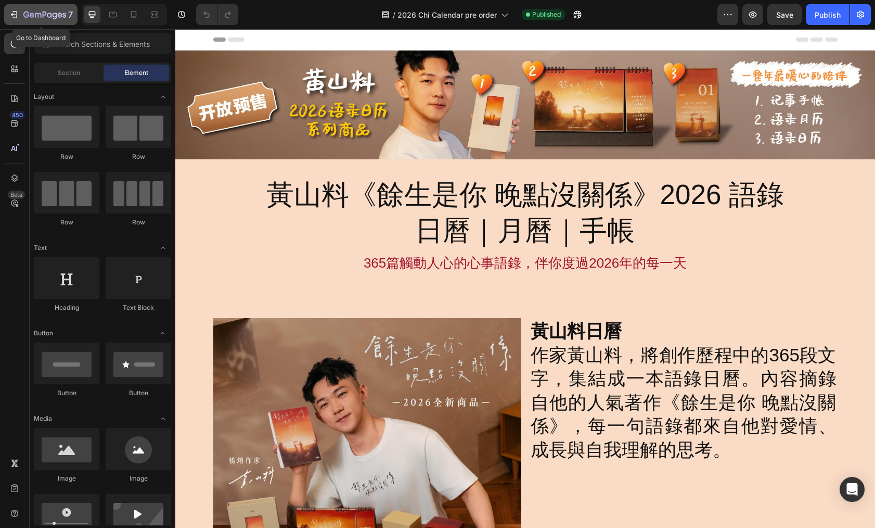
click at [44, 19] on icon "button" at bounding box center [44, 15] width 43 height 9
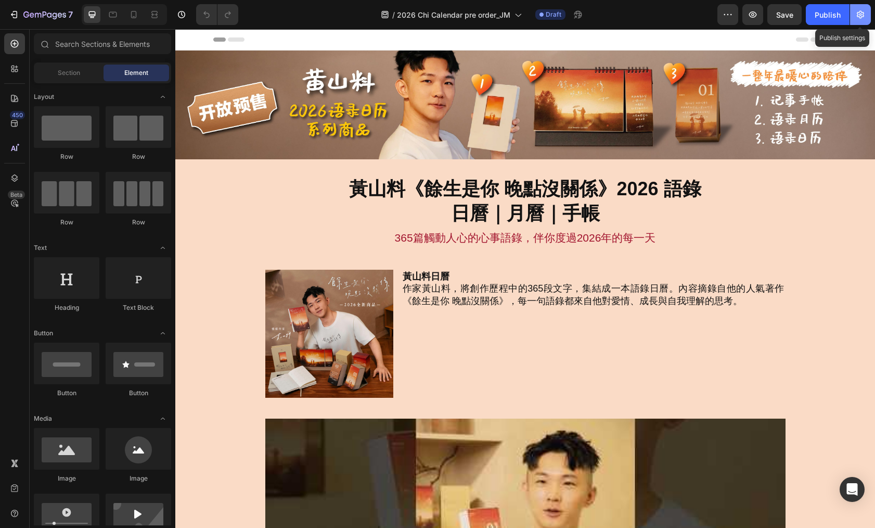
click at [862, 16] on icon "button" at bounding box center [860, 14] width 10 height 10
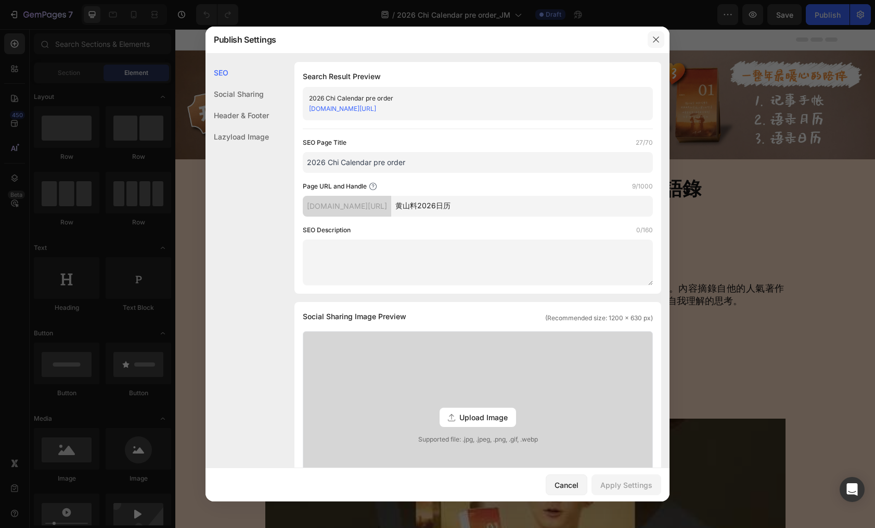
click at [654, 41] on icon "button" at bounding box center [656, 39] width 6 height 6
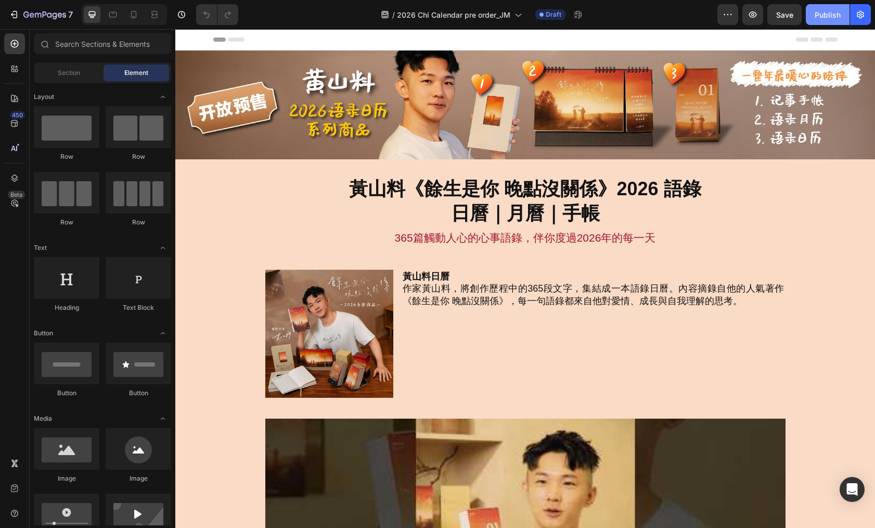
click at [825, 17] on div "Publish" at bounding box center [828, 14] width 26 height 11
click at [62, 13] on icon "button" at bounding box center [64, 14] width 4 height 5
click at [44, 18] on icon "button" at bounding box center [44, 15] width 43 height 9
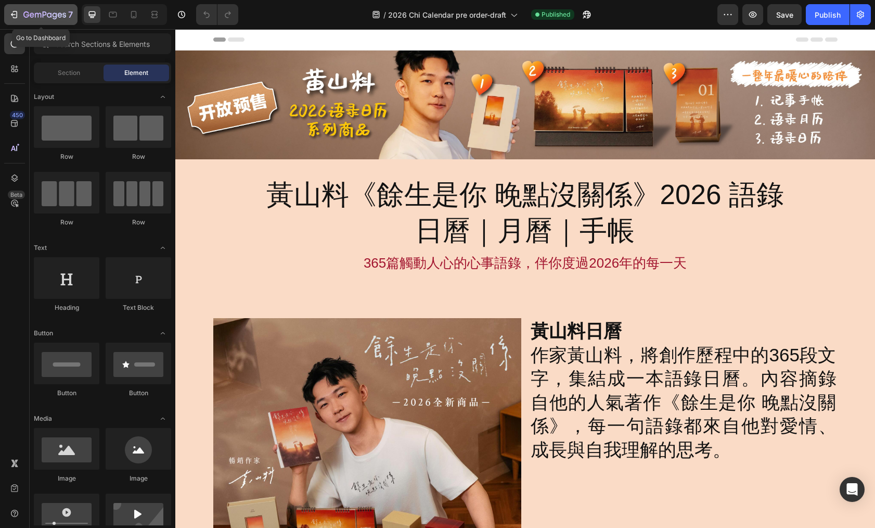
click at [29, 11] on icon "button" at bounding box center [44, 15] width 43 height 9
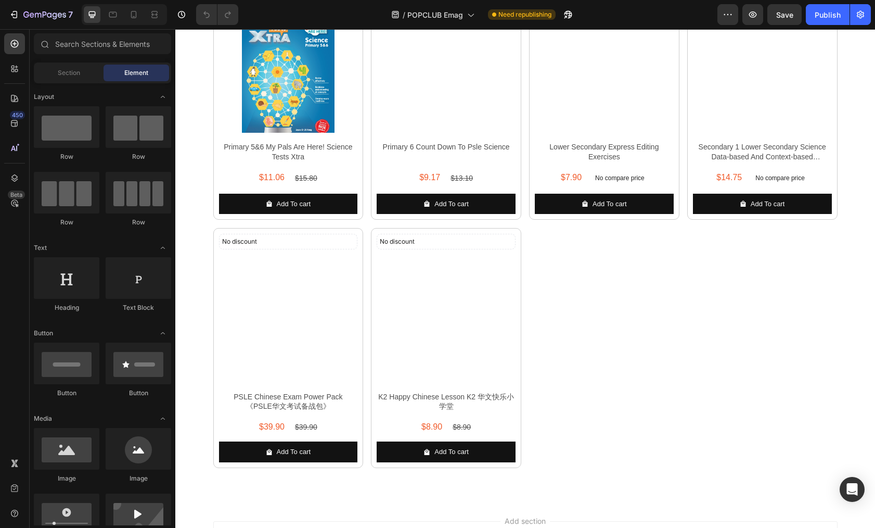
scroll to position [4348, 0]
